Goal: Transaction & Acquisition: Purchase product/service

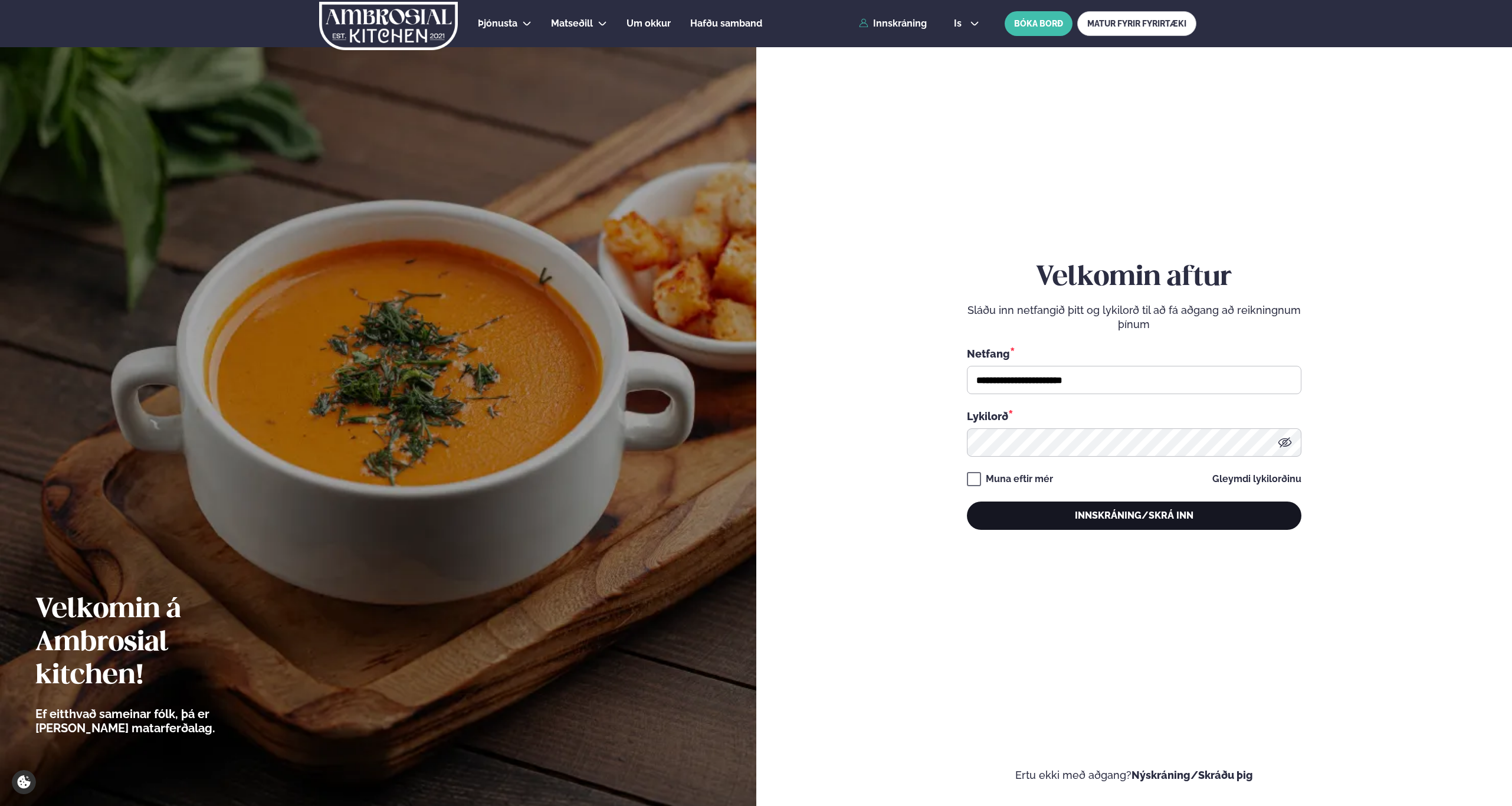
click at [1128, 517] on button "Innskráning/Skrá inn" at bounding box center [1134, 515] width 334 height 28
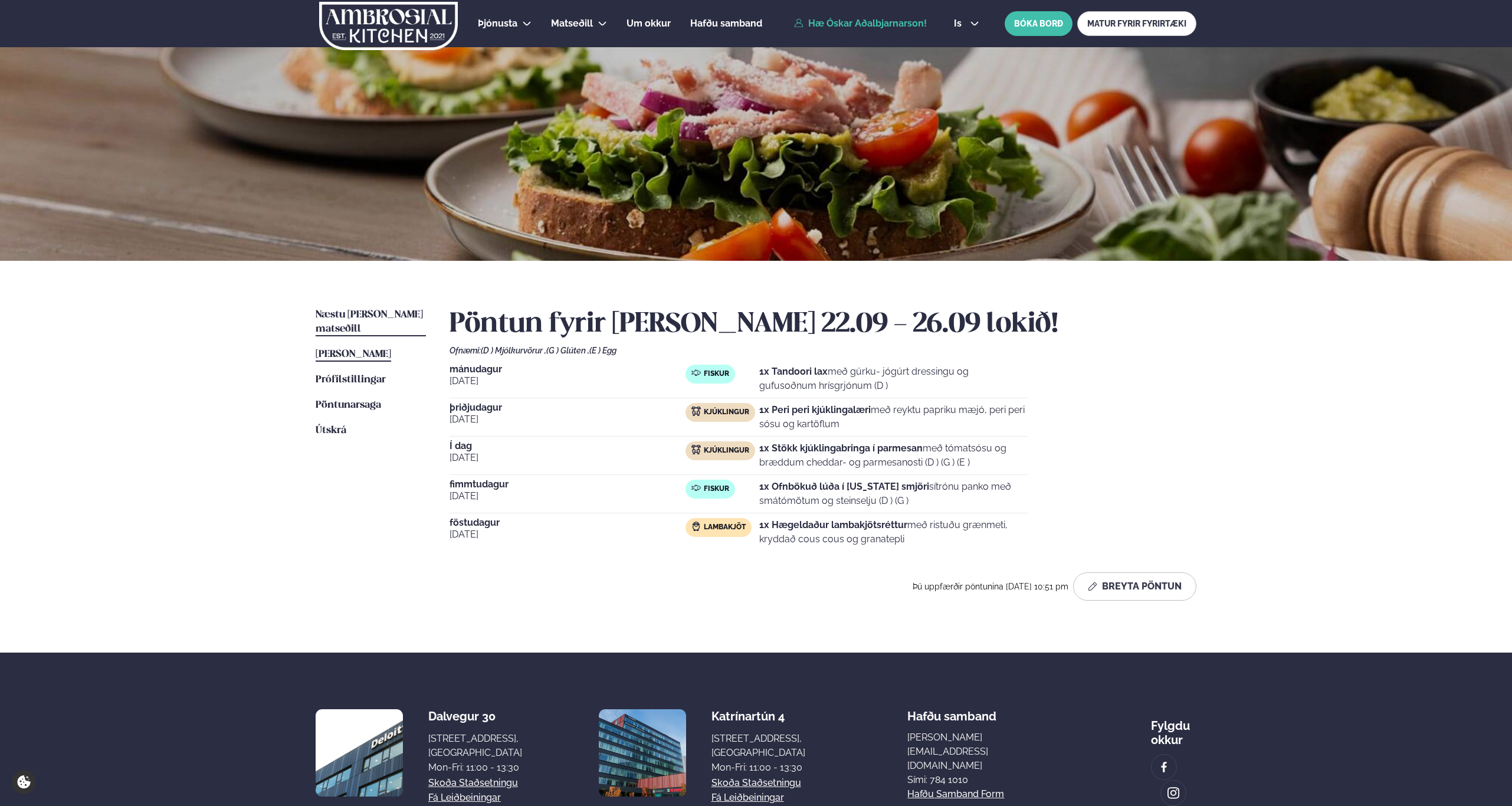
click at [381, 316] on span "Næstu [PERSON_NAME] matseðill" at bounding box center [369, 322] width 108 height 24
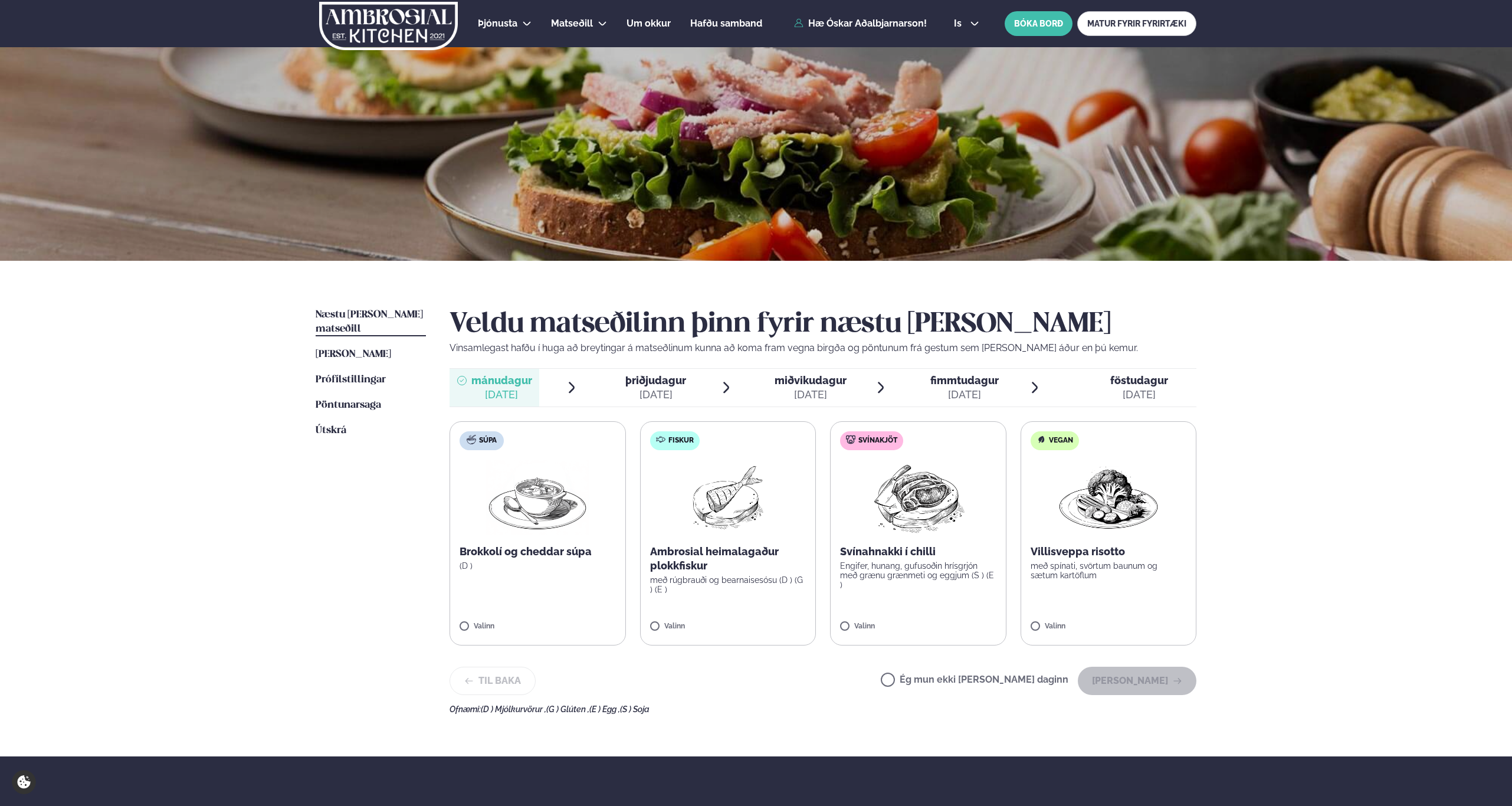
click at [655, 621] on label "Fiskur Ambrosial heimalagaður plokkfiskur með rúgbrauði og bearnaisesósu (D ) (…" at bounding box center [728, 534] width 176 height 224
click at [1132, 680] on button "[PERSON_NAME]" at bounding box center [1137, 681] width 118 height 28
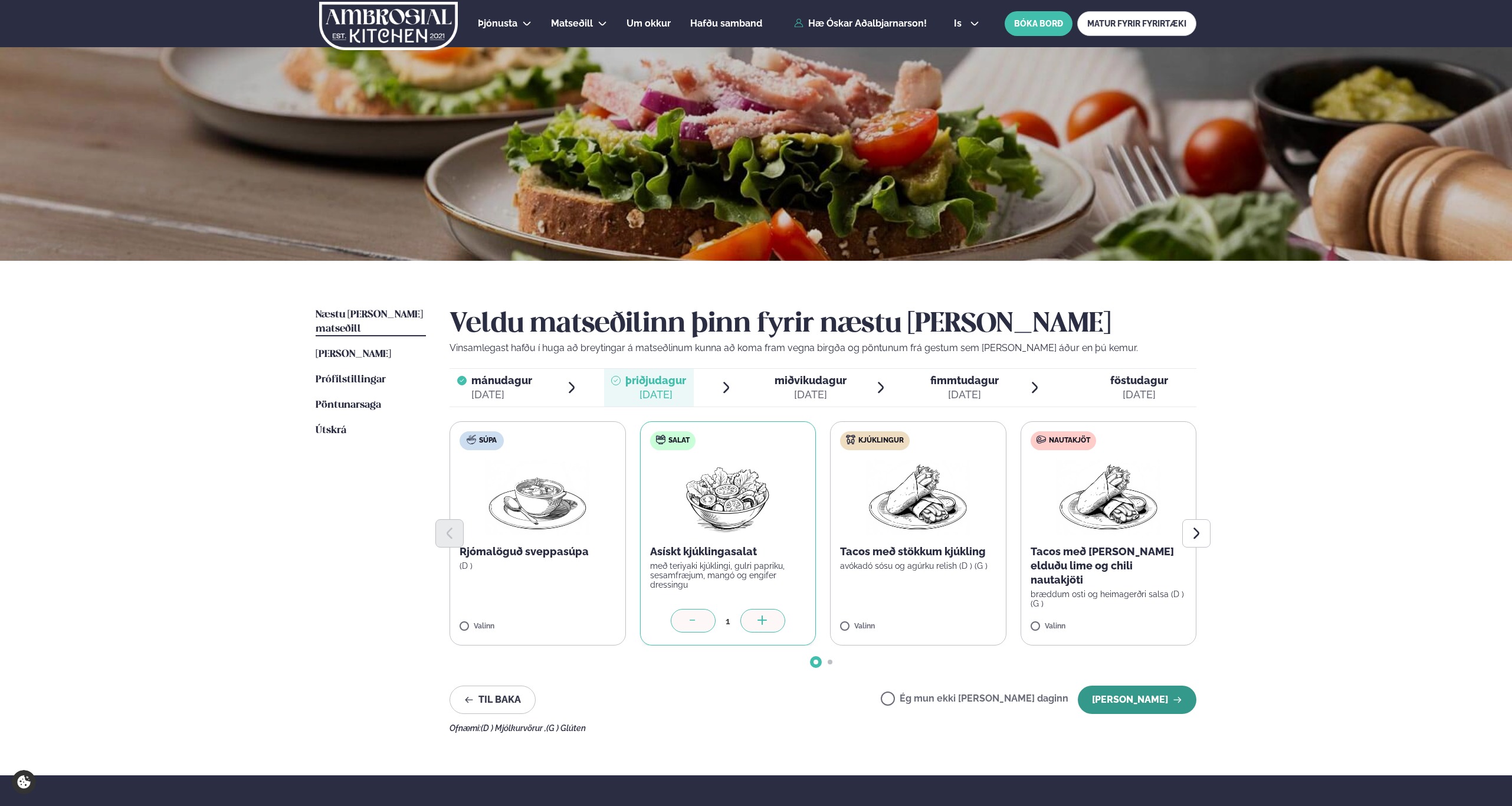
click at [1122, 701] on button "[PERSON_NAME]" at bounding box center [1137, 700] width 118 height 28
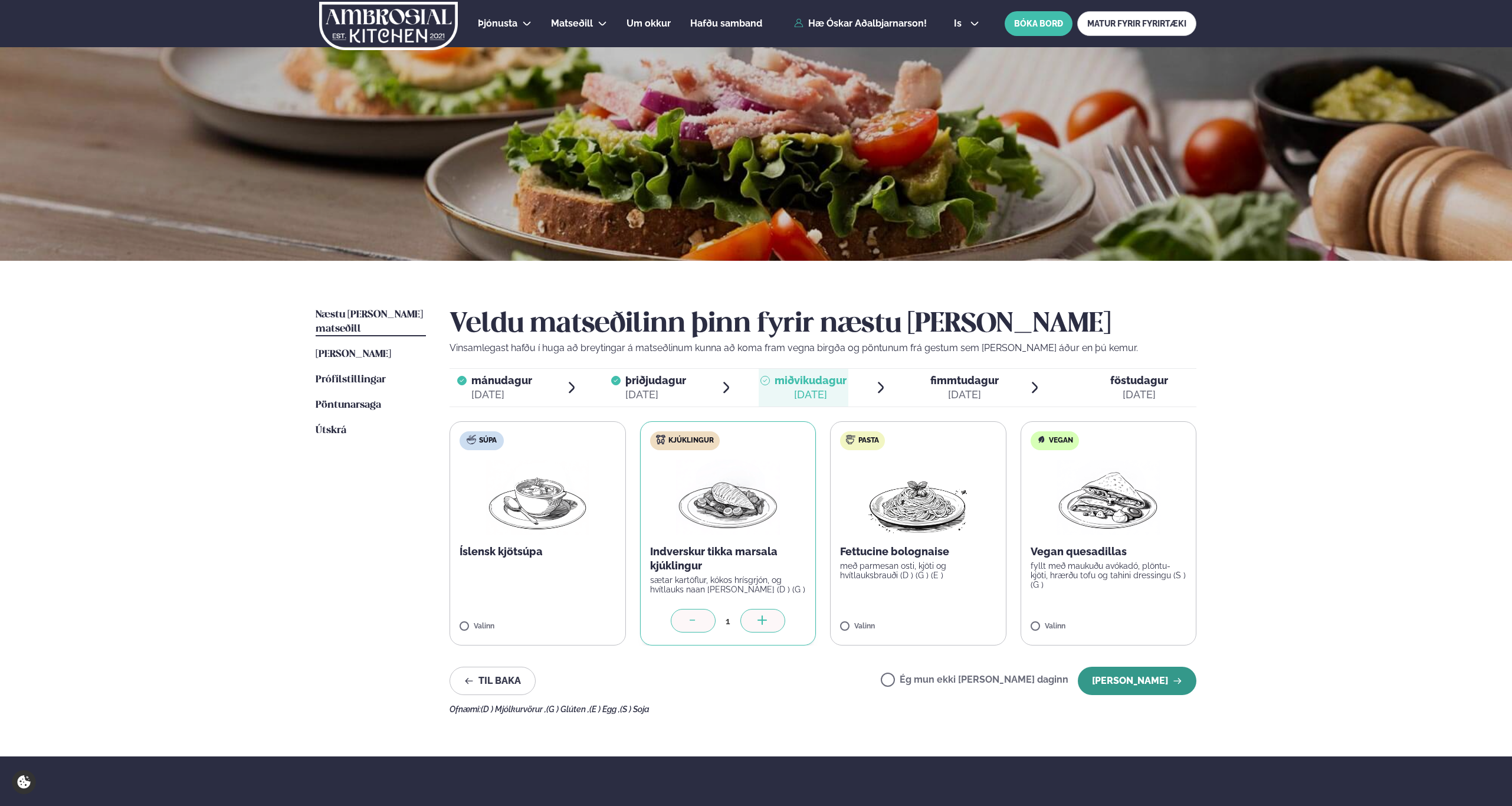
click at [1131, 684] on button "[PERSON_NAME]" at bounding box center [1137, 681] width 118 height 28
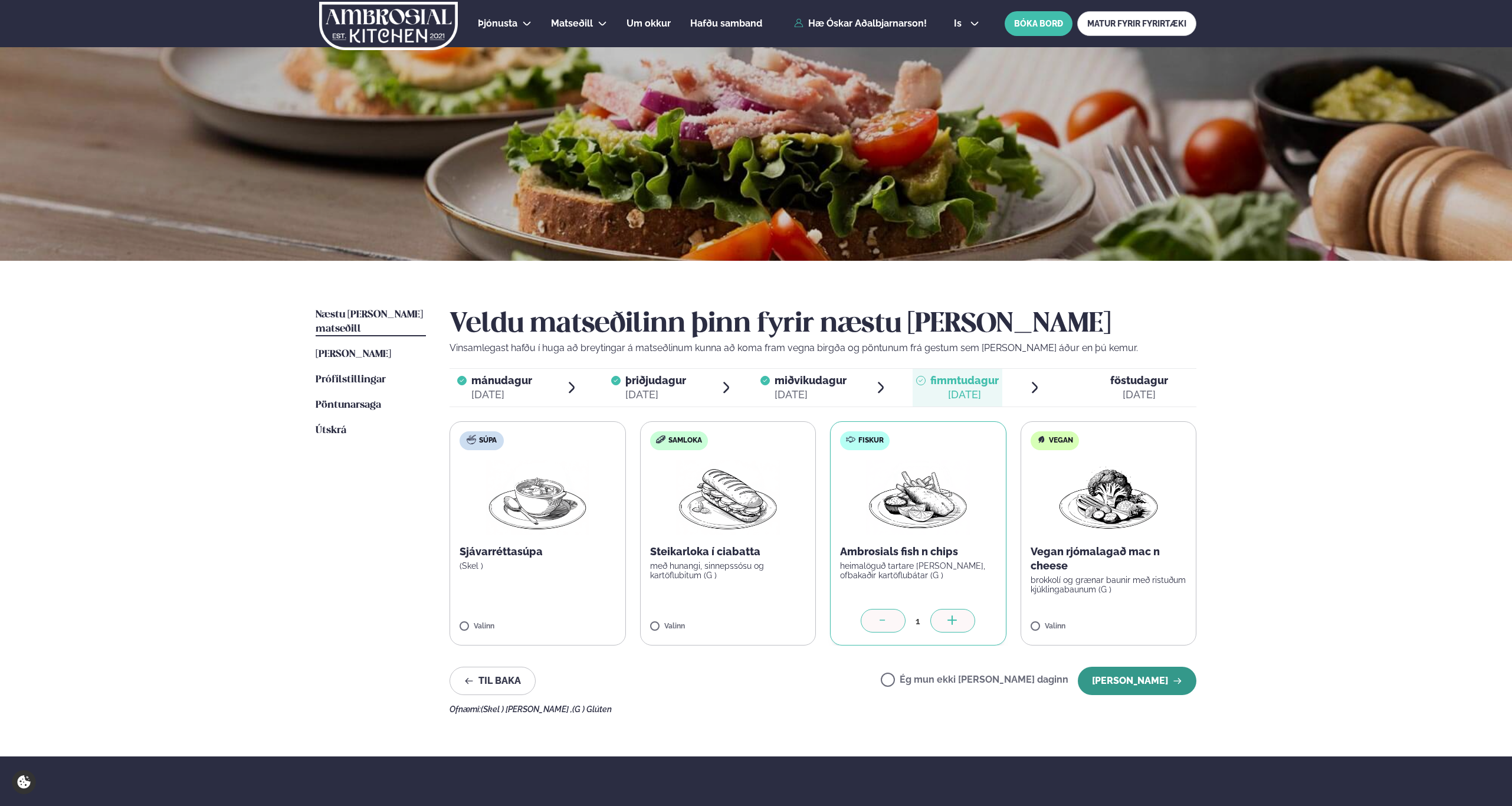
click at [1127, 678] on button "[PERSON_NAME]" at bounding box center [1137, 681] width 118 height 28
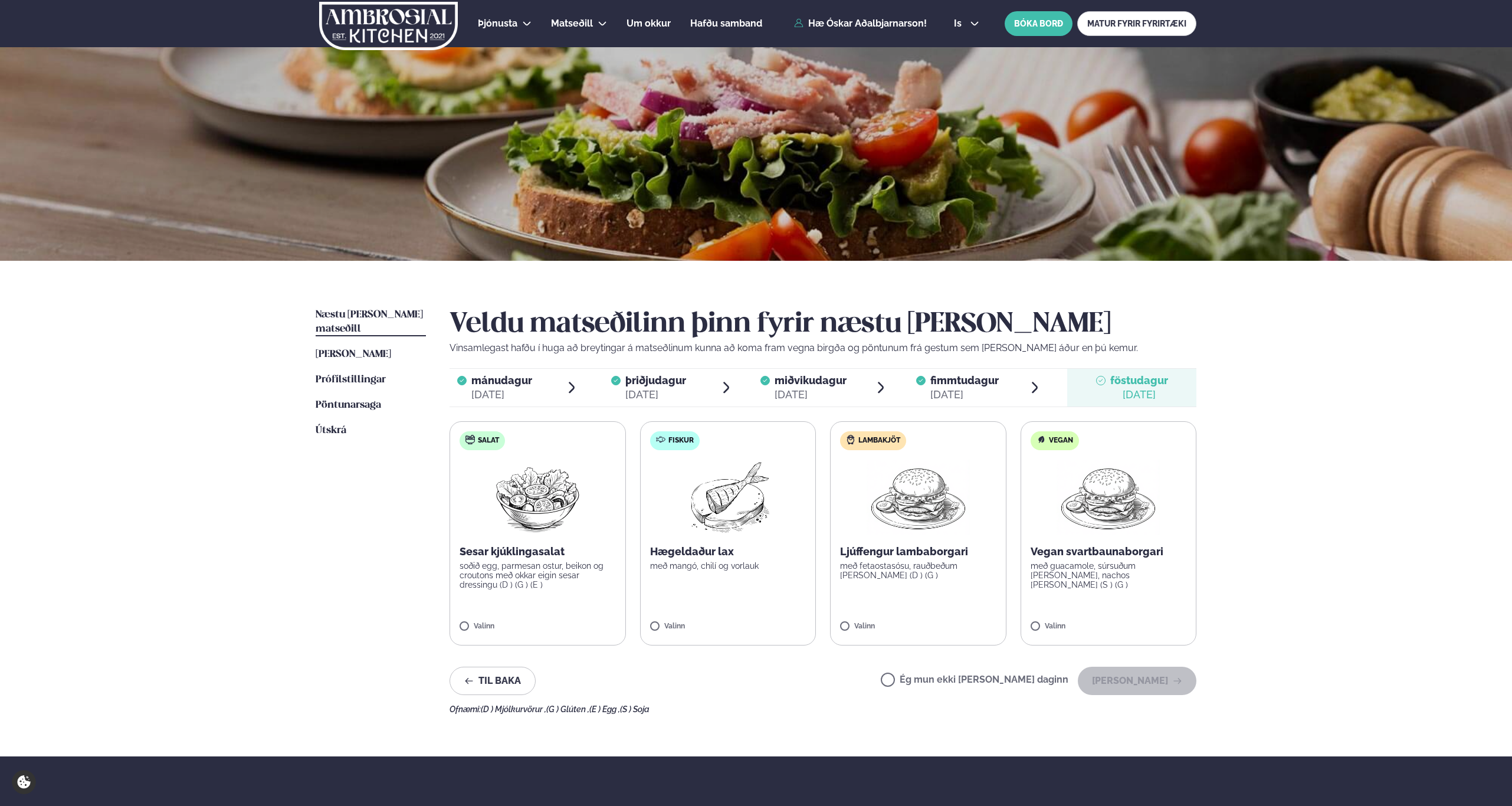
click at [950, 381] on span "fimmtudagur" at bounding box center [965, 380] width 69 height 13
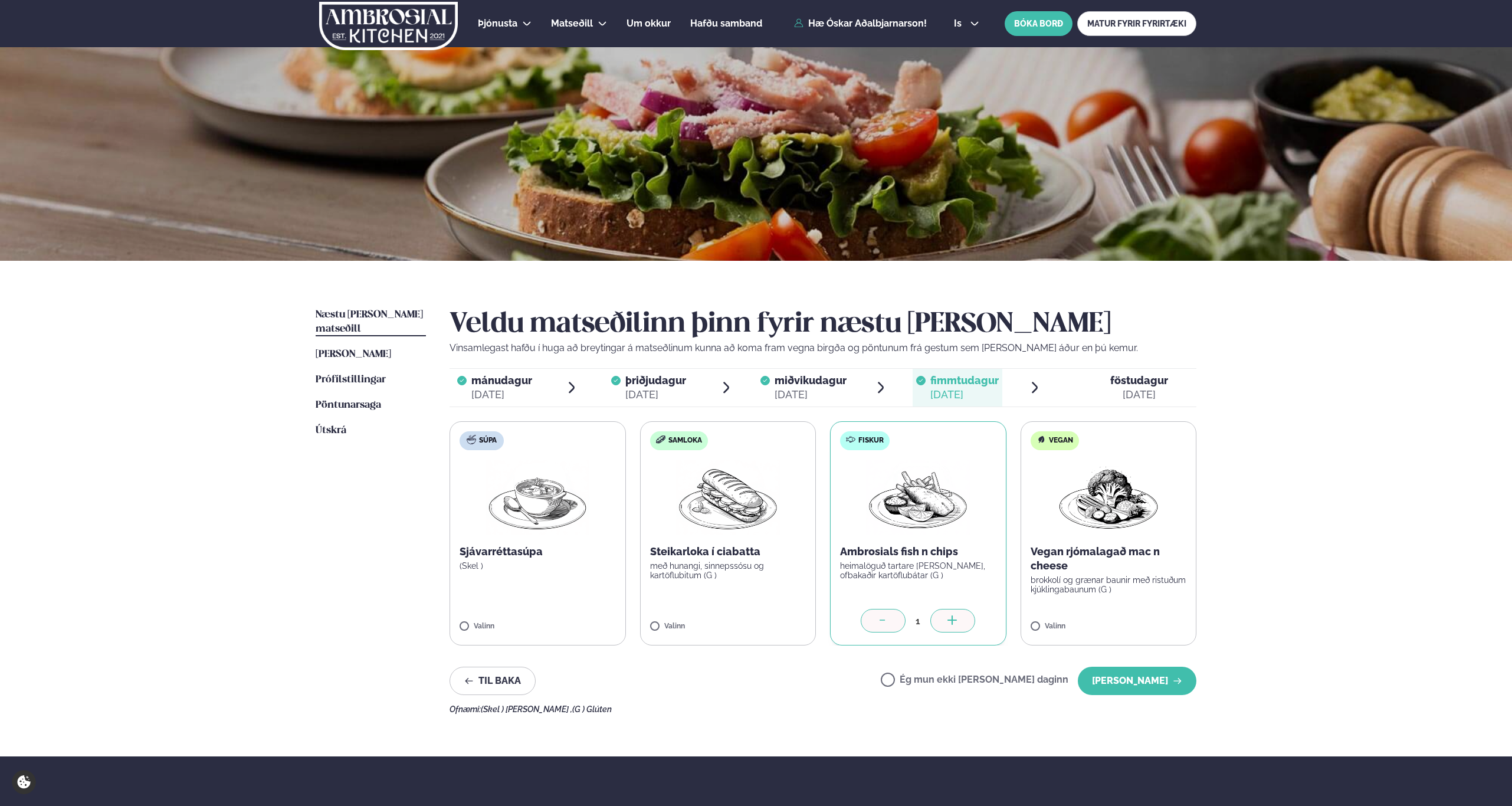
click at [1127, 386] on span "föstudagur" at bounding box center [1139, 380] width 58 height 13
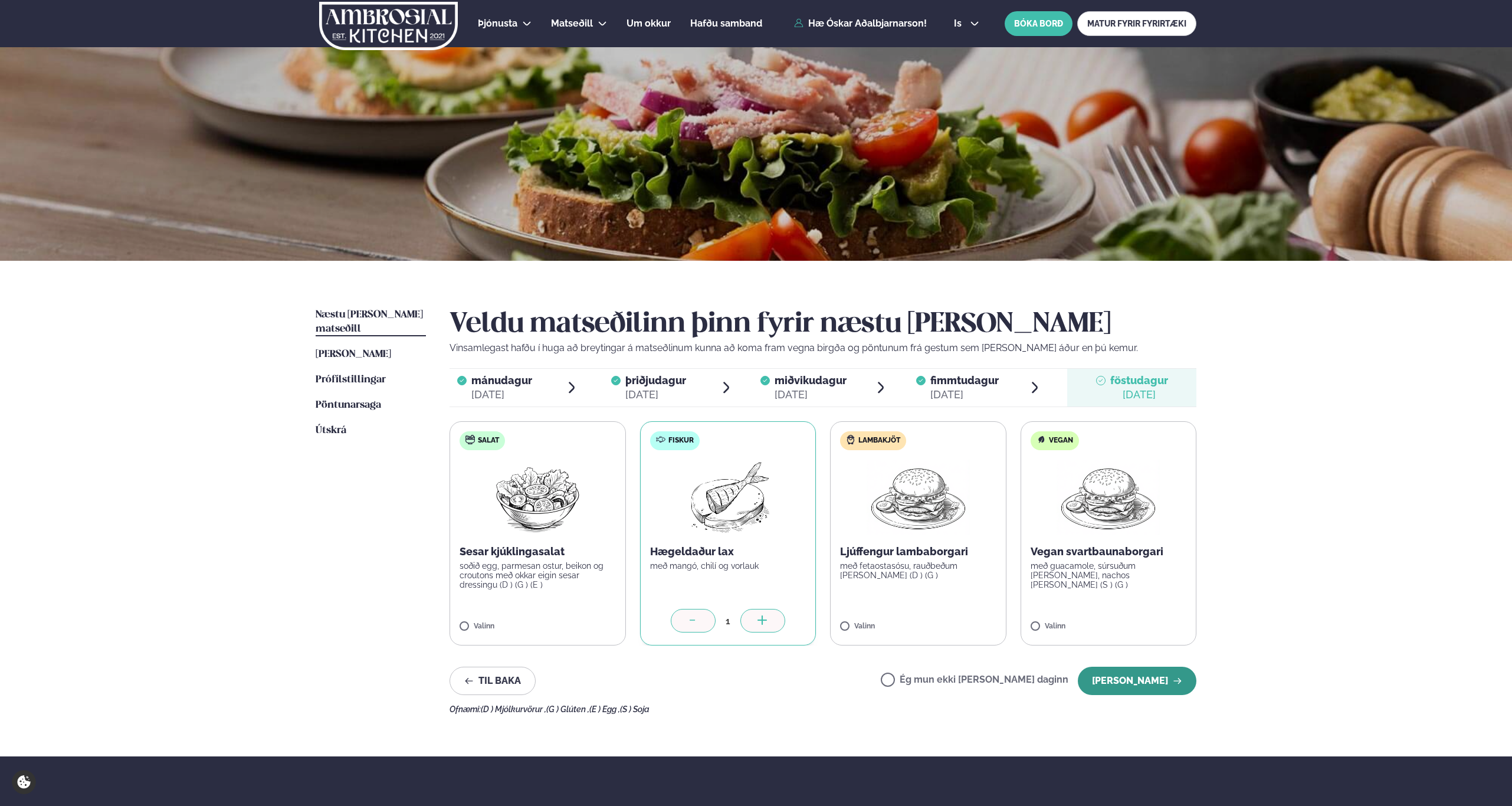
click at [1151, 680] on button "[PERSON_NAME]" at bounding box center [1137, 681] width 118 height 28
